Goal: Task Accomplishment & Management: Use online tool/utility

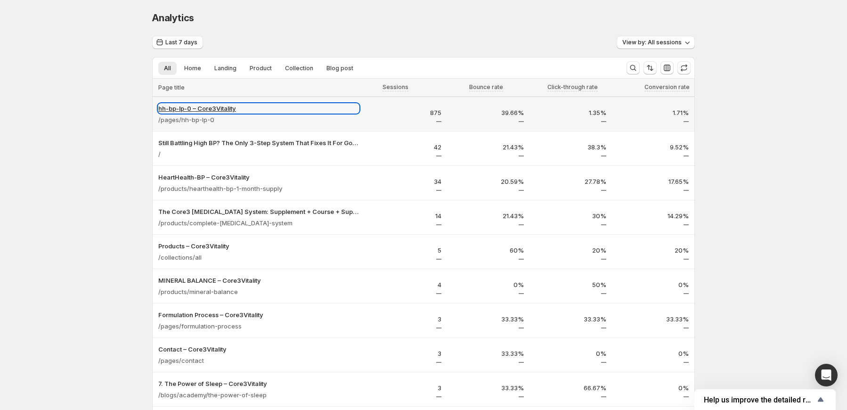
click at [225, 109] on p "hh-bp-lp-0 – Core3Vitality" at bounding box center [258, 108] width 201 height 9
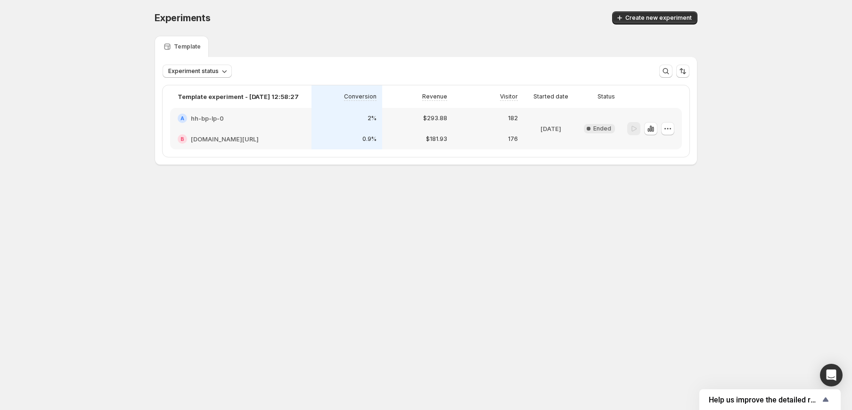
click at [348, 200] on div "Experiments. This page is ready Experiments Create new experiment Template Expe…" at bounding box center [426, 108] width 566 height 216
click at [653, 126] on icon "button" at bounding box center [650, 128] width 9 height 9
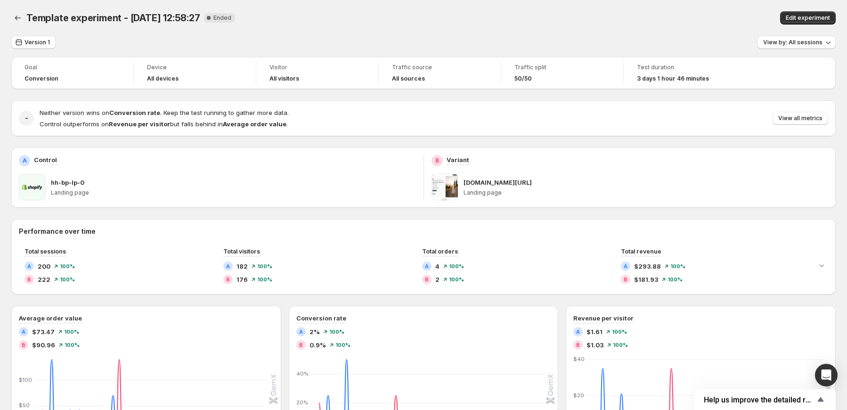
click at [415, 94] on div "Goal Conversion Device All devices Visitor All visitors Traffic source All sour…" at bounding box center [423, 362] width 825 height 611
click at [765, 176] on div "[DOMAIN_NAME][URL] Landing page" at bounding box center [646, 187] width 365 height 26
click at [456, 186] on span at bounding box center [445, 187] width 26 height 26
click at [163, 145] on div "Goal Conversion Device All devices Visitor All visitors Traffic source All sour…" at bounding box center [423, 362] width 825 height 611
